Goal: Information Seeking & Learning: Check status

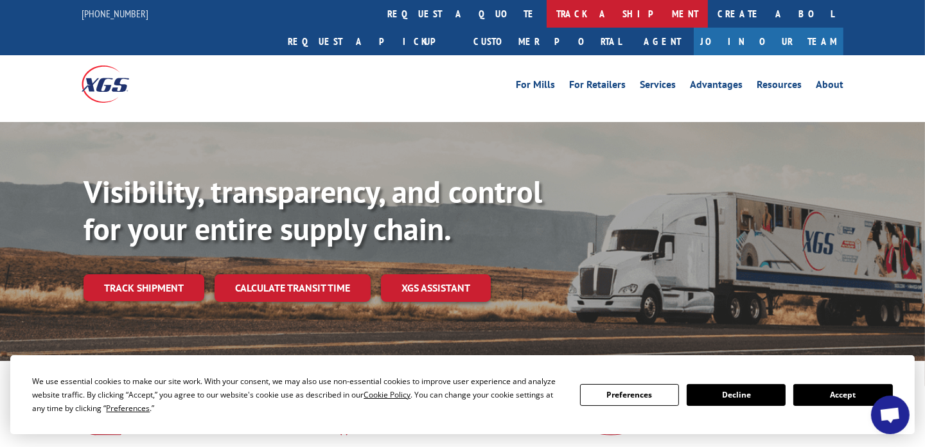
click at [547, 11] on link "track a shipment" at bounding box center [627, 14] width 161 height 28
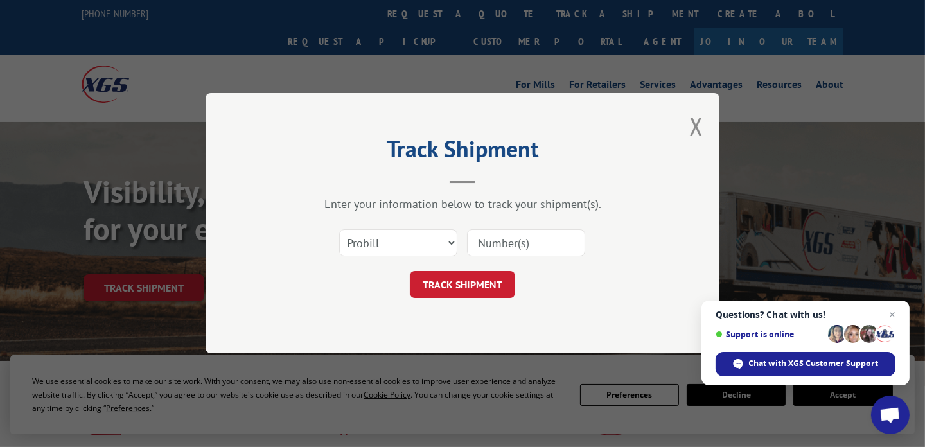
click at [508, 244] on input at bounding box center [526, 243] width 118 height 27
paste input "16891361"
type input "16891361"
click at [477, 282] on button "TRACK SHIPMENT" at bounding box center [462, 285] width 105 height 27
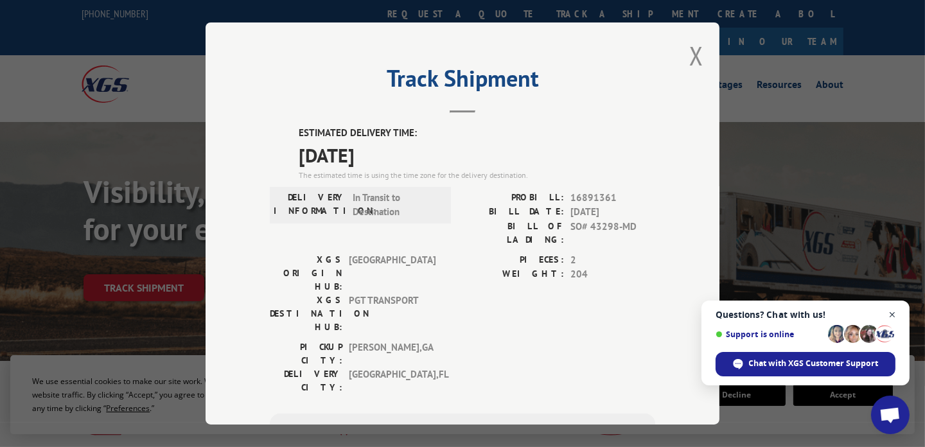
click at [894, 317] on span "Close chat" at bounding box center [893, 315] width 16 height 16
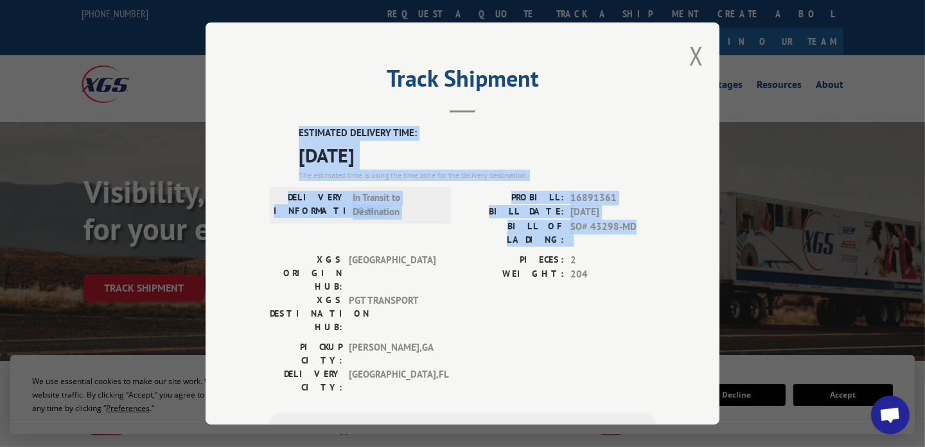
drag, startPoint x: 279, startPoint y: 121, endPoint x: 629, endPoint y: 234, distance: 367.2
click at [629, 234] on div "Track Shipment ESTIMATED DELIVERY TIME: [DATE] The estimated time is using the …" at bounding box center [463, 223] width 514 height 402
copy div "ESTIMATED DELIVERY TIME: [DATE] The estimated time is using the time zone for t…"
